Goal: Task Accomplishment & Management: Manage account settings

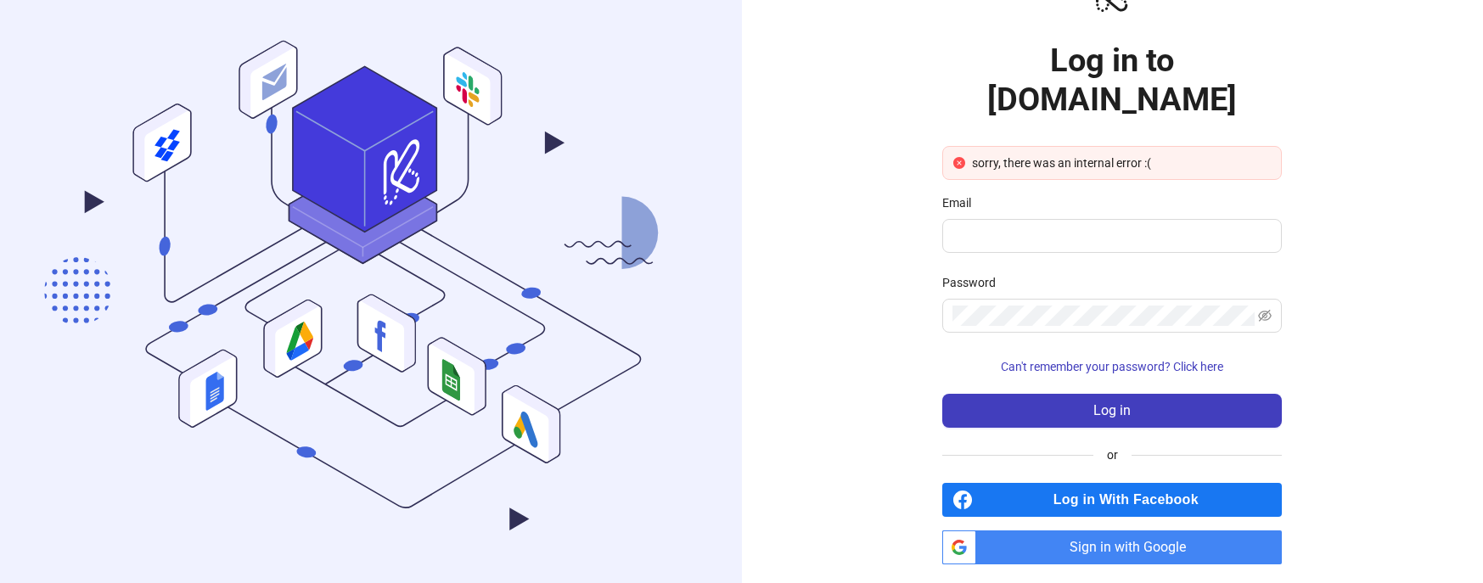
scroll to position [109, 0]
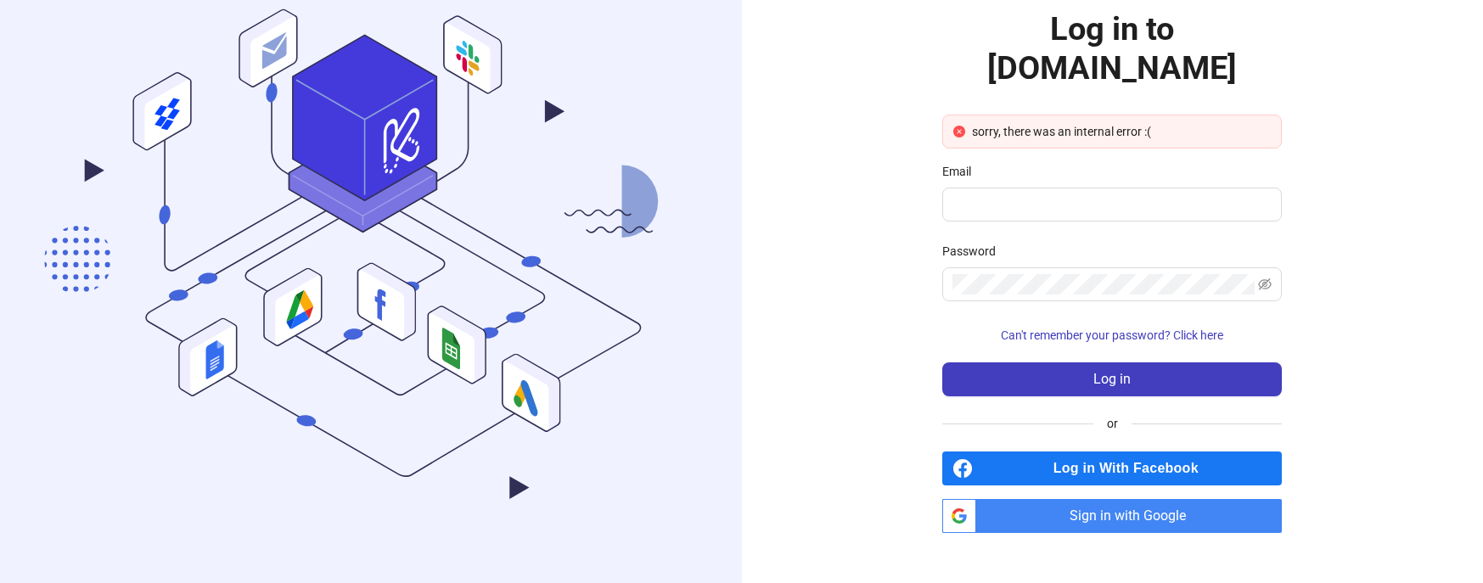
click at [1034, 452] on span "Log in With Facebook" at bounding box center [1131, 469] width 302 height 34
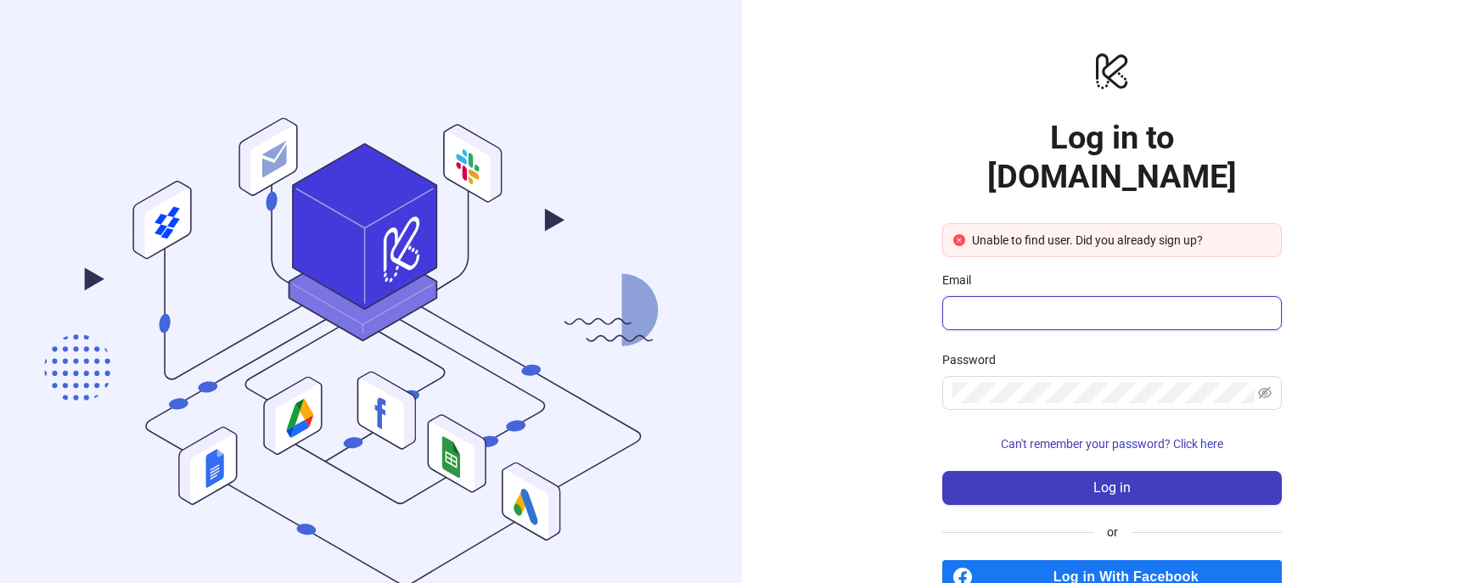
click at [1046, 303] on input "Email" at bounding box center [1111, 313] width 316 height 20
click at [829, 348] on div "logo/logo-mobile Log in to [DOMAIN_NAME] Unable to find user. Did you already s…" at bounding box center [1113, 346] width 742 height 692
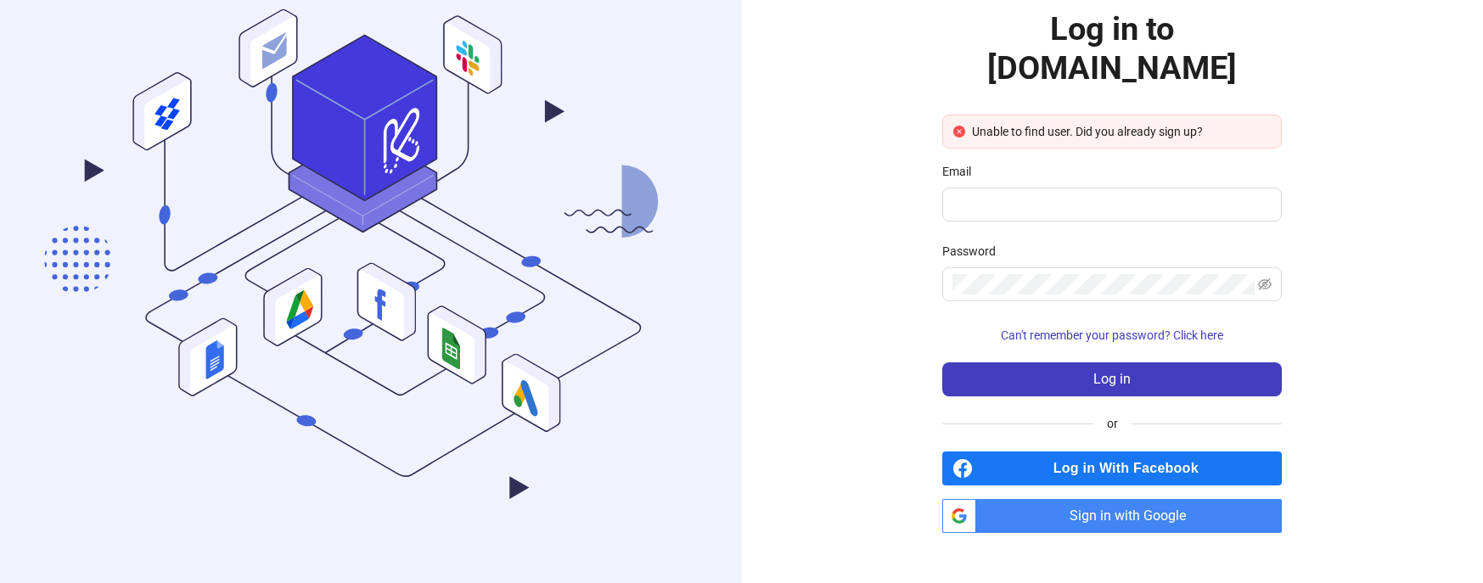
click at [1004, 452] on span "Log in With Facebook" at bounding box center [1131, 469] width 302 height 34
